Goal: Task Accomplishment & Management: Manage account settings

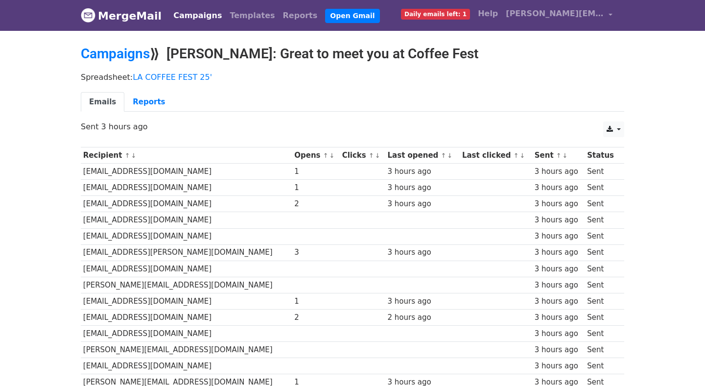
click at [292, 156] on th "Opens ↑ ↓" at bounding box center [315, 155] width 47 height 16
click at [329, 155] on link "↓" at bounding box center [331, 155] width 5 height 7
